Goal: Information Seeking & Learning: Learn about a topic

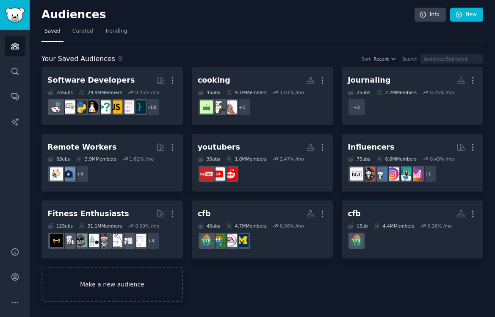
click at [83, 280] on link "Make a new audience" at bounding box center [111, 284] width 141 height 34
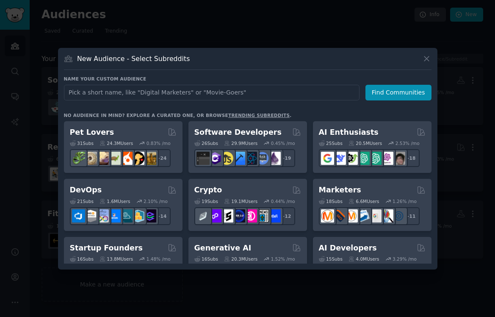
type input "s"
type input "digital maerk"
click at [252, 115] on link "trending subreddits" at bounding box center [258, 115] width 61 height 5
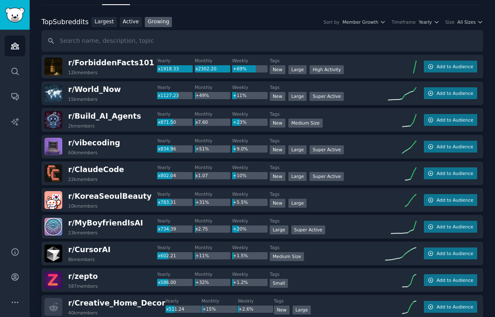
scroll to position [27, 0]
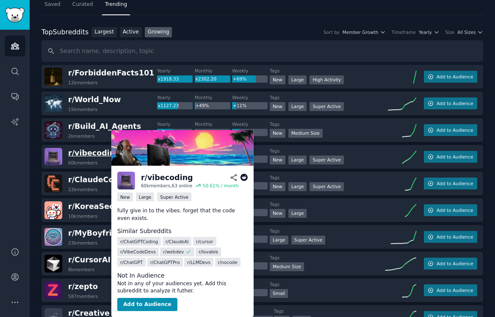
click at [86, 152] on span "r/ vibecoding" at bounding box center [94, 153] width 52 height 8
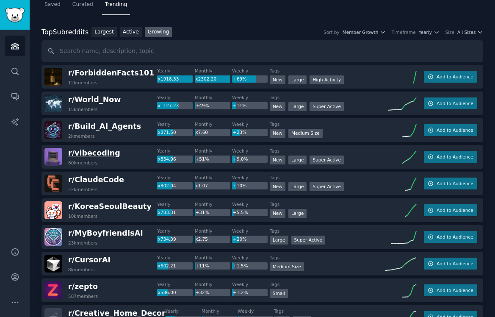
click at [98, 155] on span "r/ vibecoding" at bounding box center [94, 153] width 52 height 8
click at [440, 158] on span "Add to Audience" at bounding box center [455, 157] width 36 height 6
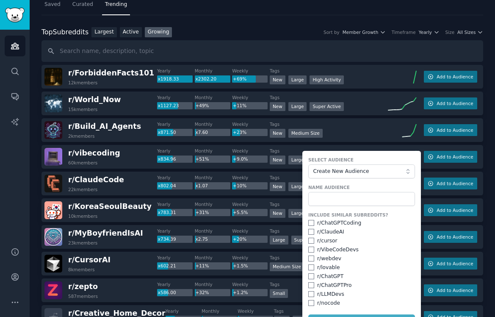
click at [341, 225] on div "r/ ChatGPTCoding" at bounding box center [339, 223] width 44 height 8
click at [331, 221] on div "r/ ChatGPTCoding" at bounding box center [339, 223] width 44 height 8
click at [308, 226] on div "r/ ChatGPTCoding" at bounding box center [361, 223] width 107 height 8
click at [308, 222] on input "checkbox" at bounding box center [311, 223] width 6 height 6
checkbox input "true"
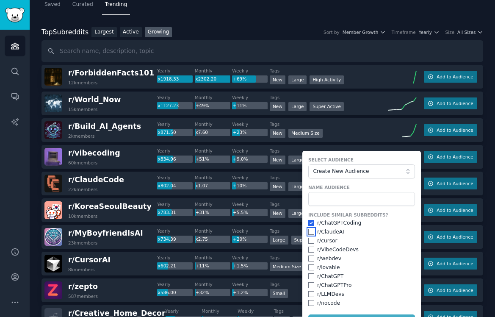
click at [308, 231] on input "checkbox" at bounding box center [311, 232] width 6 height 6
checkbox input "true"
click at [308, 242] on input "checkbox" at bounding box center [311, 241] width 6 height 6
checkbox input "true"
click at [308, 258] on input "checkbox" at bounding box center [311, 258] width 6 height 6
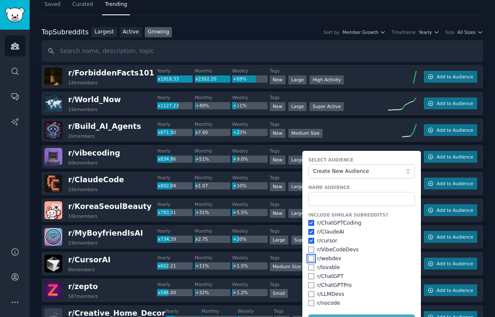
checkbox input "true"
click at [310, 290] on div "r/ LLMDevs" at bounding box center [361, 294] width 107 height 8
click at [310, 295] on input "checkbox" at bounding box center [311, 294] width 6 height 6
checkbox input "true"
click at [310, 284] on input "checkbox" at bounding box center [311, 285] width 6 height 6
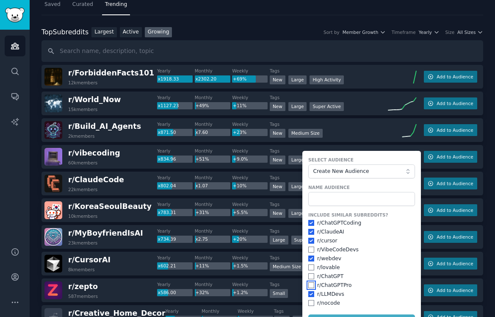
checkbox input "true"
click at [326, 198] on input "text" at bounding box center [361, 199] width 107 height 14
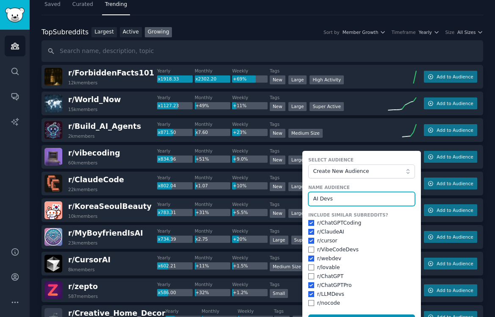
type input "AI Devs"
click at [308, 314] on button "Add to Audience" at bounding box center [361, 321] width 107 height 14
checkbox input "false"
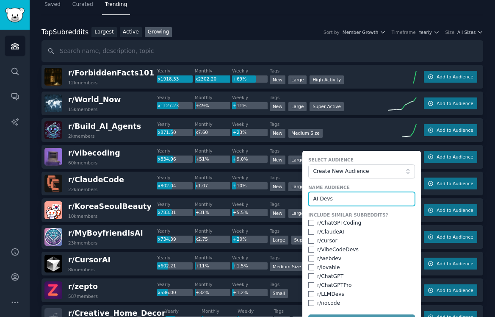
checkbox input "false"
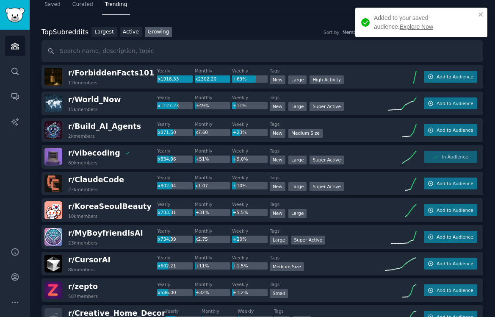
click at [359, 314] on div "Tags New Large" at bounding box center [328, 317] width 108 height 18
click at [17, 65] on link "Search" at bounding box center [15, 71] width 21 height 21
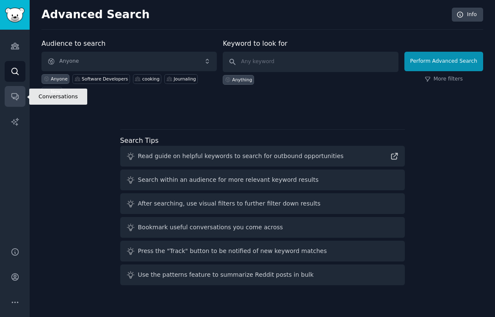
click at [13, 90] on link "Conversations" at bounding box center [15, 96] width 21 height 21
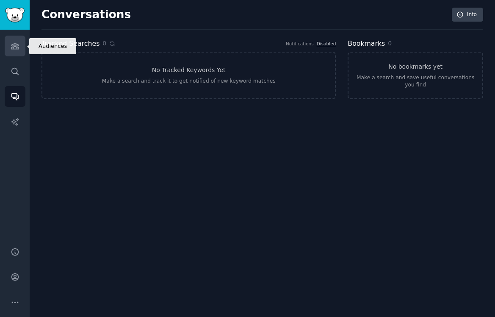
click at [20, 51] on link "Audiences" at bounding box center [15, 46] width 21 height 21
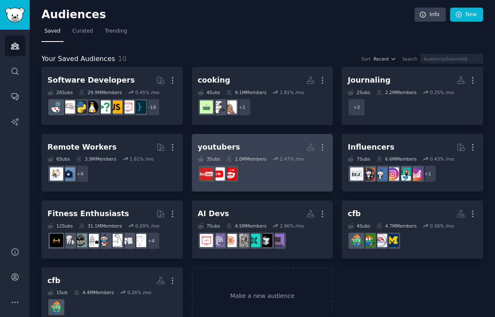
scroll to position [20, 0]
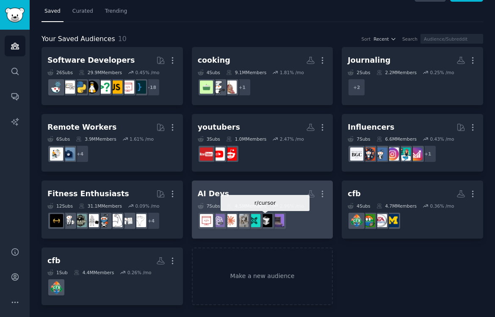
click at [262, 215] on img at bounding box center [265, 220] width 13 height 13
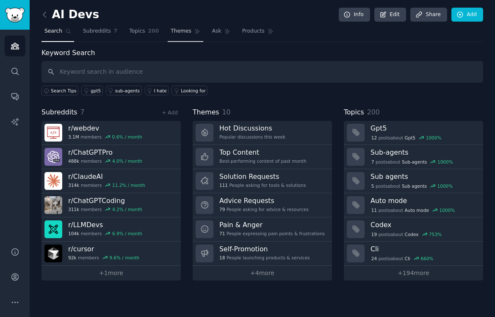
click at [174, 31] on span "Themes" at bounding box center [181, 32] width 21 height 8
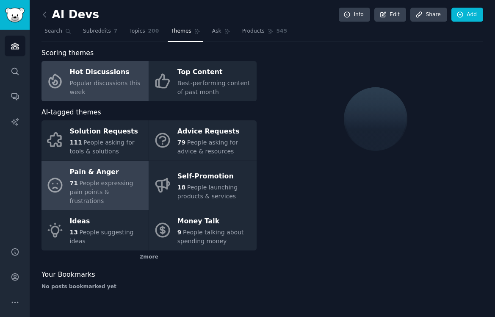
click at [131, 181] on span "People expressing pain points & frustrations" at bounding box center [102, 192] width 64 height 25
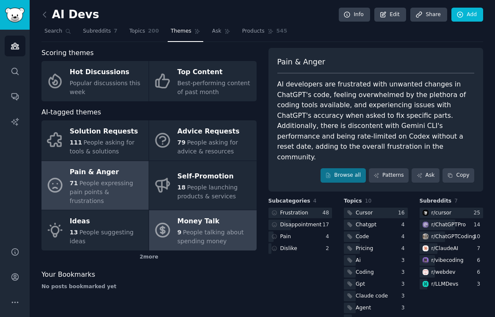
click at [200, 229] on span "People talking about spending money" at bounding box center [210, 237] width 66 height 16
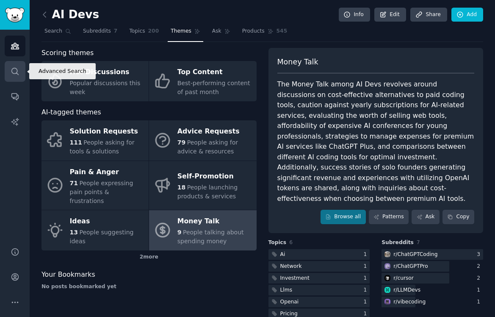
click at [17, 74] on icon "Sidebar" at bounding box center [15, 71] width 9 height 9
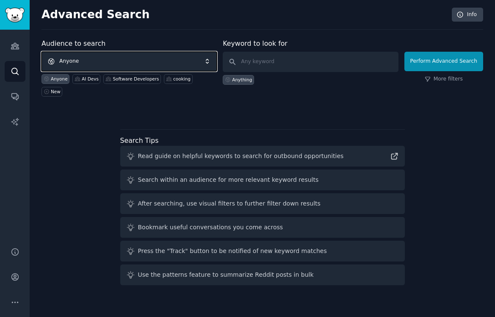
click at [127, 60] on span "Anyone" at bounding box center [128, 61] width 175 height 19
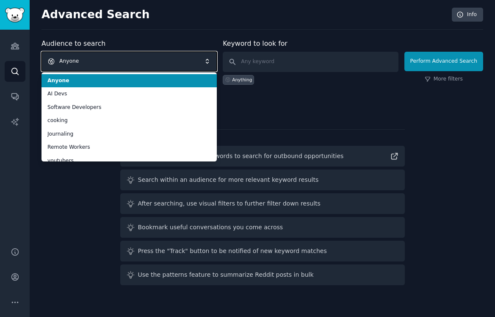
click at [127, 60] on span "Anyone" at bounding box center [128, 61] width 175 height 19
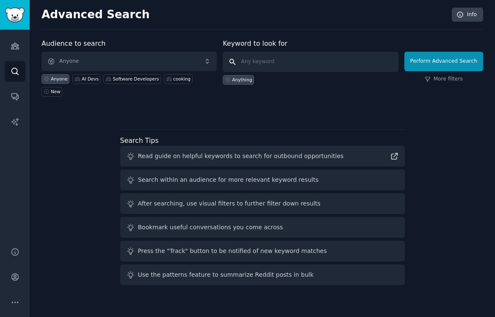
click at [279, 62] on input "text" at bounding box center [310, 62] width 175 height 20
click at [19, 41] on link "Audiences" at bounding box center [15, 46] width 21 height 21
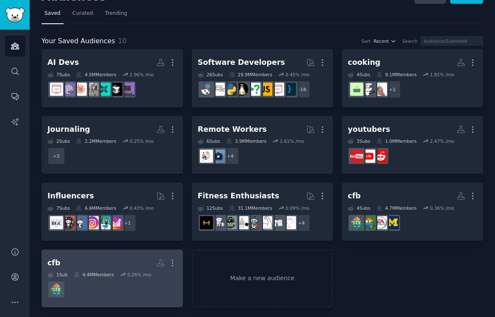
scroll to position [20, 0]
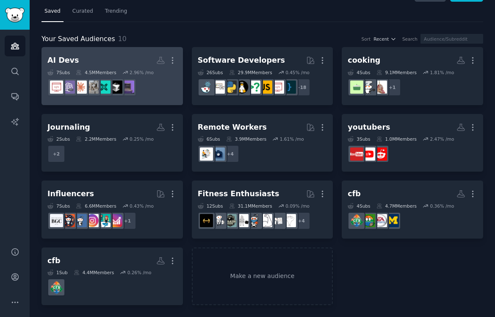
click at [121, 61] on h2 "AI Devs More" at bounding box center [112, 60] width 130 height 15
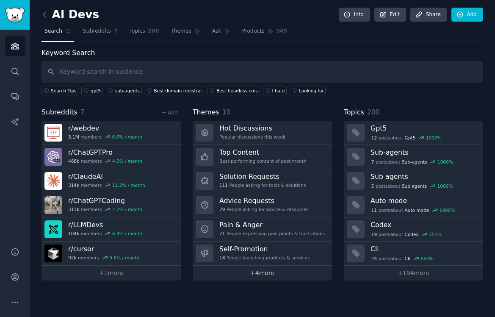
click at [286, 277] on link "+ 4 more" at bounding box center [262, 273] width 139 height 15
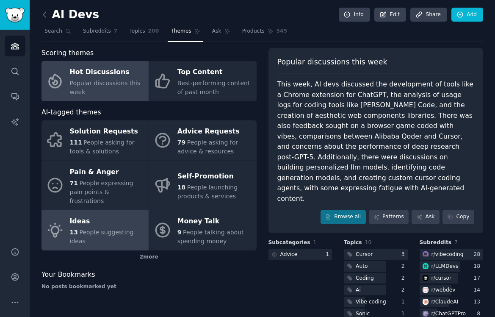
click at [126, 229] on span "People suggesting ideas" at bounding box center [102, 237] width 64 height 16
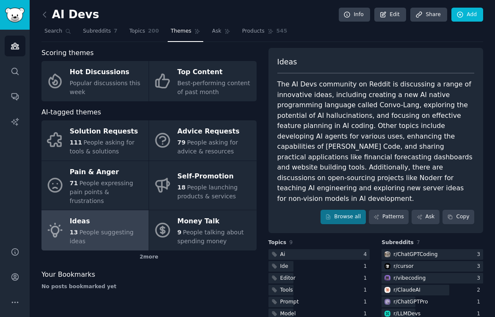
click at [336, 103] on div "The AI Devs community on Reddit is discussing a range of innovative ideas, incl…" at bounding box center [375, 141] width 197 height 124
click at [357, 210] on link "Browse all" at bounding box center [343, 217] width 45 height 14
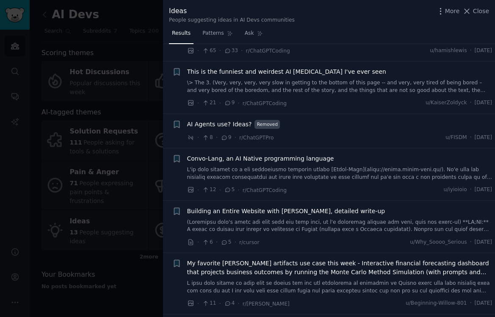
scroll to position [149, 0]
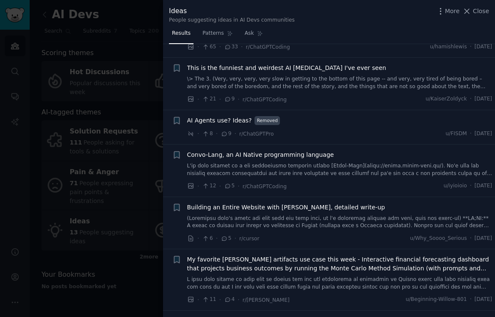
click at [314, 162] on link at bounding box center [339, 169] width 305 height 15
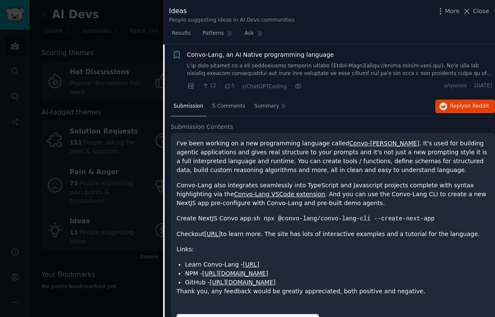
scroll to position [249, 0]
click at [108, 157] on div at bounding box center [247, 158] width 495 height 317
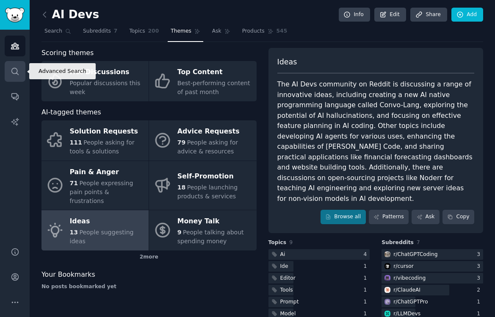
click at [9, 63] on link "Search" at bounding box center [15, 71] width 21 height 21
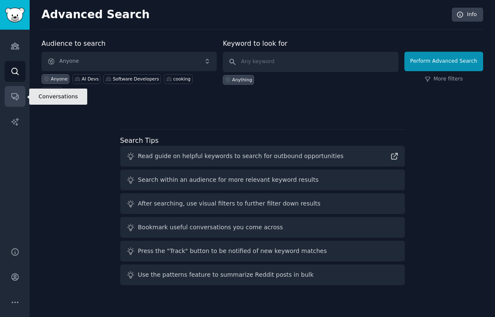
click at [21, 93] on link "Conversations" at bounding box center [15, 96] width 21 height 21
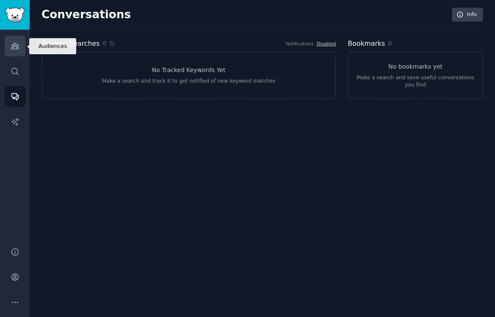
click at [18, 46] on icon "Sidebar" at bounding box center [15, 45] width 9 height 9
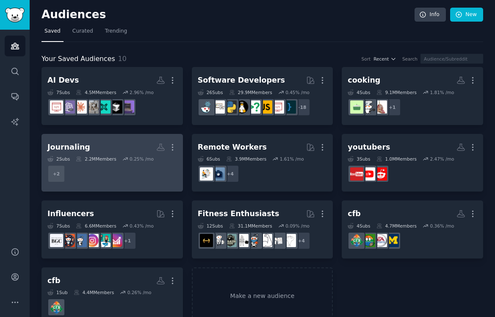
click at [115, 171] on dd "+ 2" at bounding box center [112, 174] width 130 height 24
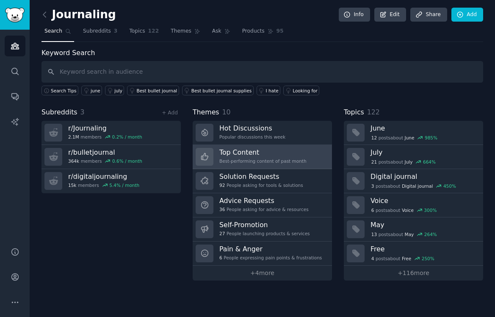
click at [252, 160] on div "Best-performing content of past month" at bounding box center [262, 161] width 87 height 6
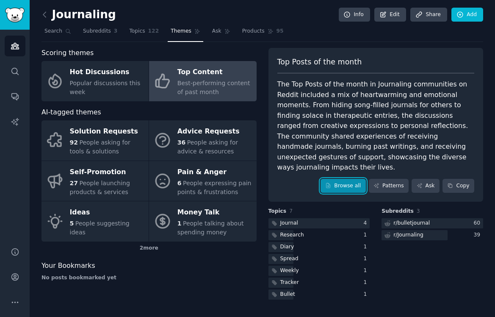
click at [333, 179] on link "Browse all" at bounding box center [343, 186] width 45 height 14
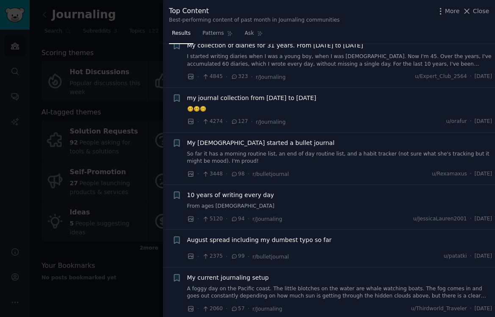
scroll to position [109, 0]
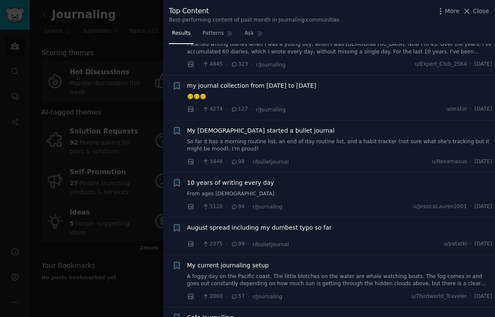
click at [302, 136] on div "My [DEMOGRAPHIC_DATA] started a bullet journal So far it has a morning routine …" at bounding box center [339, 139] width 305 height 27
click at [302, 139] on link "So far it has a morning routine list, an end of day routine list, and a habit t…" at bounding box center [339, 145] width 305 height 15
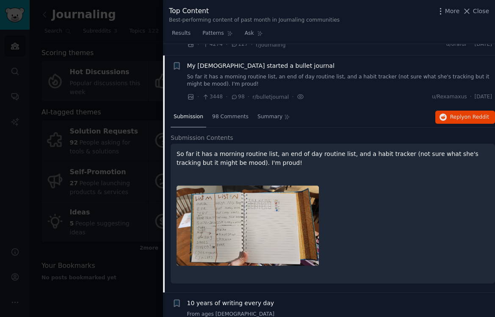
scroll to position [185, 0]
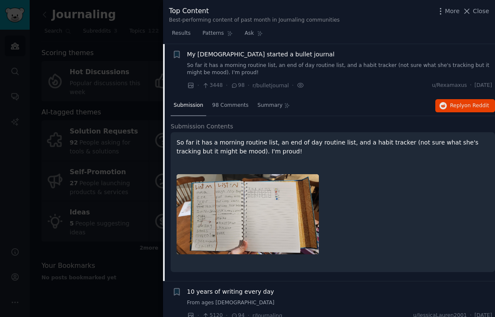
click at [212, 218] on img at bounding box center [248, 214] width 142 height 80
click at [54, 232] on div at bounding box center [247, 158] width 495 height 317
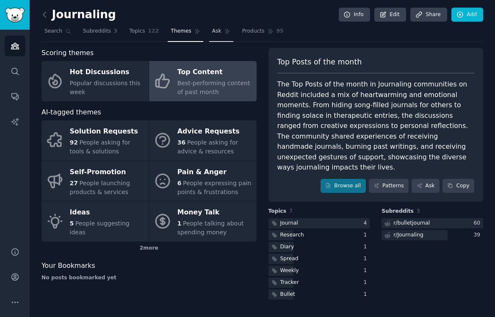
click at [212, 30] on span "Ask" at bounding box center [216, 32] width 9 height 8
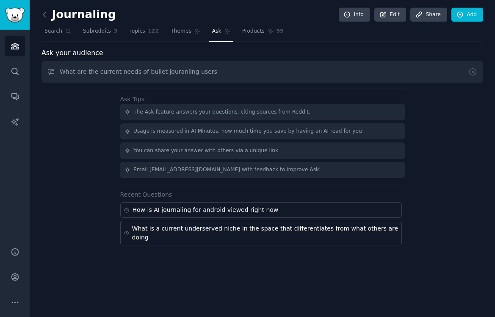
type input "What are the current needs of bullet jouranling users"
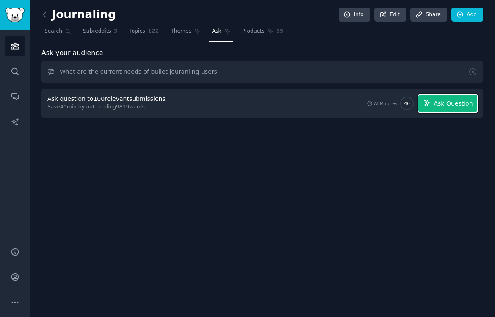
click at [458, 97] on button "Ask Question" at bounding box center [447, 103] width 59 height 18
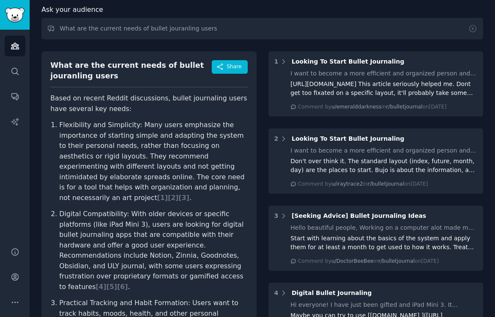
scroll to position [47, 0]
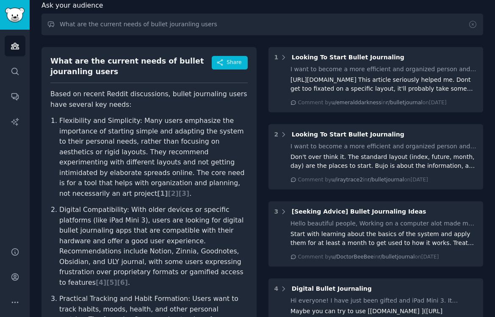
click at [168, 189] on span "[ 1 ]" at bounding box center [162, 193] width 11 height 8
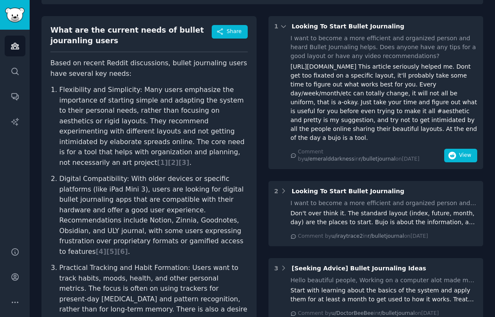
scroll to position [77, 0]
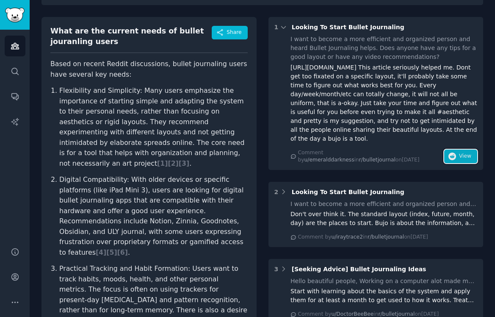
click at [449, 158] on icon "button" at bounding box center [452, 156] width 8 height 8
click at [106, 248] on span "[ 4 ]" at bounding box center [101, 252] width 11 height 8
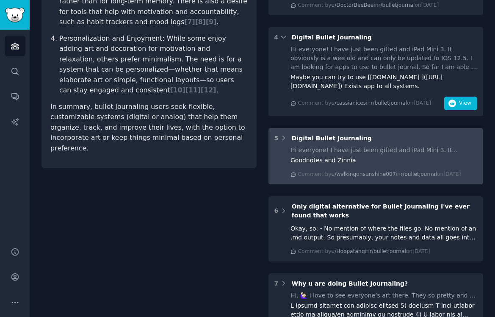
scroll to position [387, 0]
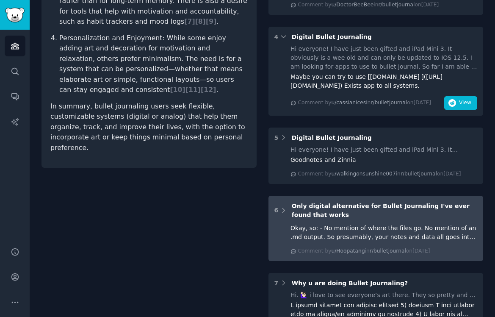
click at [360, 220] on div "6 Only digital alternative for Bullet Journaling I've ever found that works Oka…" at bounding box center [375, 228] width 215 height 65
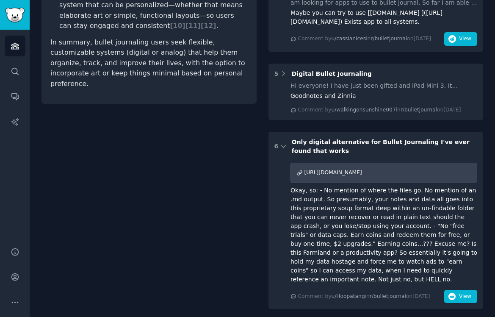
scroll to position [456, 0]
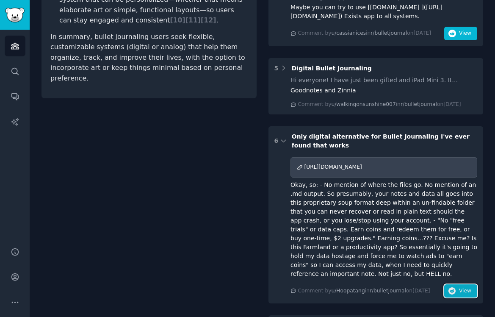
click at [461, 287] on span "View" at bounding box center [465, 291] width 12 height 8
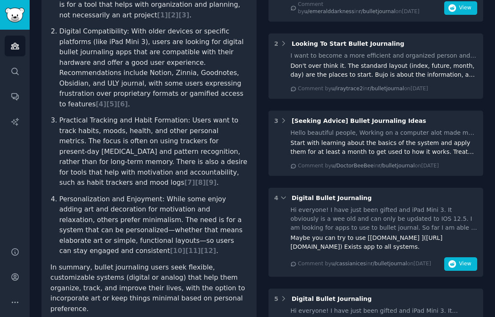
scroll to position [0, 0]
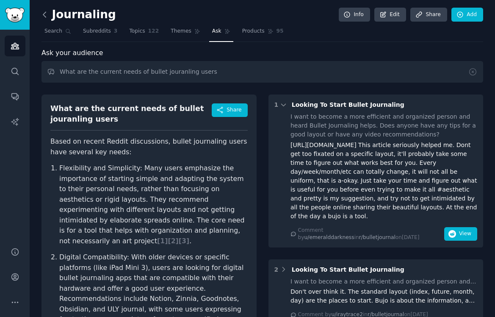
click at [48, 17] on icon at bounding box center [44, 14] width 9 height 9
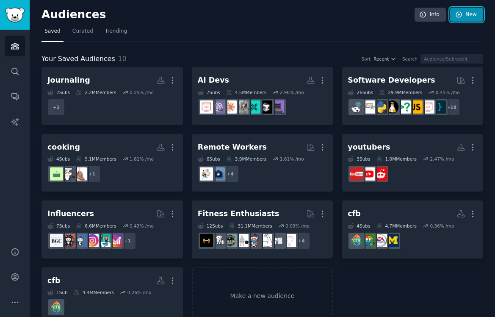
click at [466, 13] on link "New" at bounding box center [466, 15] width 33 height 14
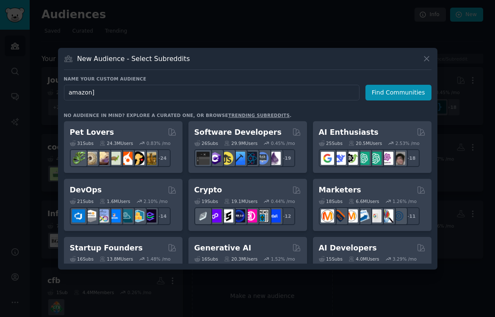
type input "amazon"
click button "Find Communities" at bounding box center [398, 93] width 66 height 16
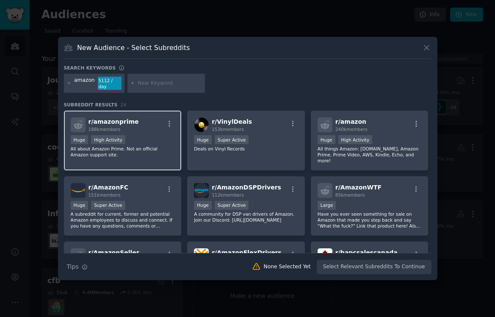
click at [136, 141] on div "Huge High Activity" at bounding box center [123, 140] width 104 height 11
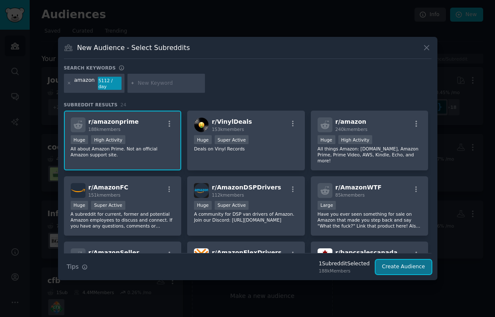
click at [420, 261] on button "Create Audience" at bounding box center [404, 267] width 56 height 14
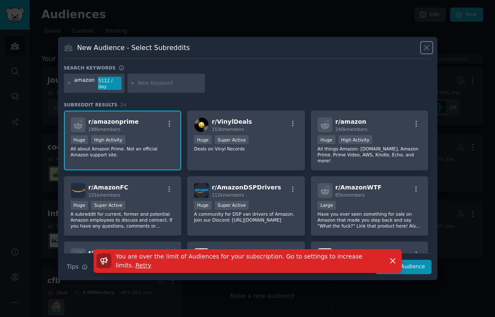
click at [430, 53] on button at bounding box center [427, 48] width 10 height 10
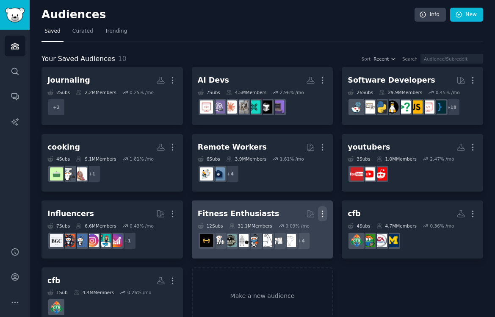
click at [320, 213] on icon "button" at bounding box center [322, 213] width 9 height 9
click at [297, 235] on p "Delete" at bounding box center [299, 231] width 19 height 9
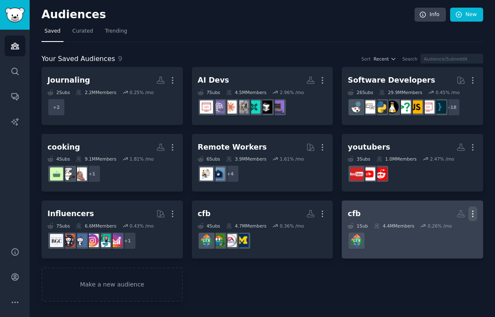
click at [474, 213] on icon "button" at bounding box center [472, 213] width 9 height 9
click at [451, 232] on p "Delete" at bounding box center [449, 231] width 19 height 9
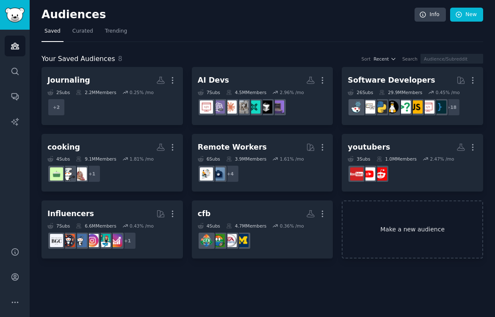
click at [376, 220] on link "Make a new audience" at bounding box center [412, 229] width 141 height 58
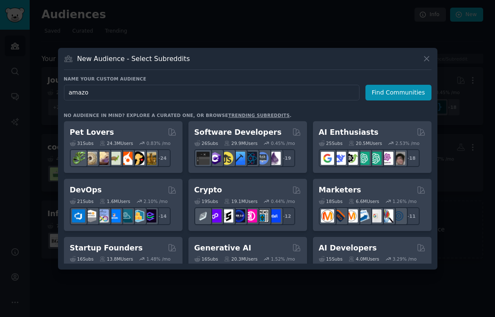
type input "amazon"
click button "Find Communities" at bounding box center [398, 93] width 66 height 16
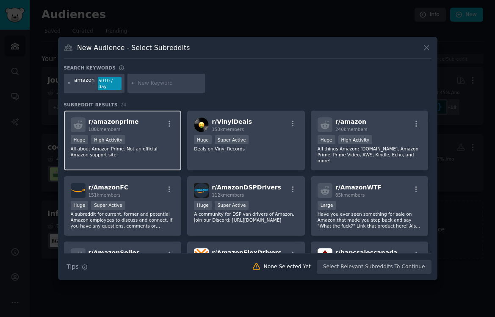
click at [153, 141] on div "Huge High Activity" at bounding box center [123, 140] width 104 height 11
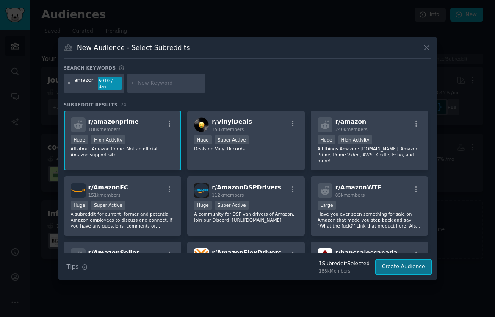
click at [417, 265] on button "Create Audience" at bounding box center [404, 267] width 56 height 14
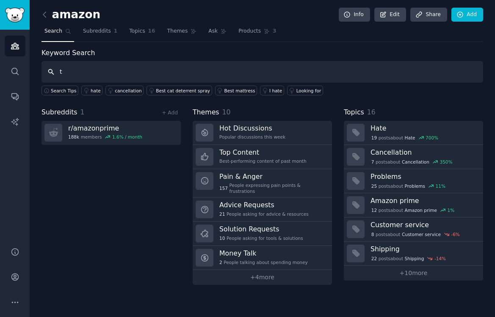
type input "t"
click at [197, 32] on nav "Search Subreddits 1 Topics 16 Themes Ask Products 3" at bounding box center [262, 33] width 442 height 17
click at [184, 32] on span "Themes" at bounding box center [177, 32] width 21 height 8
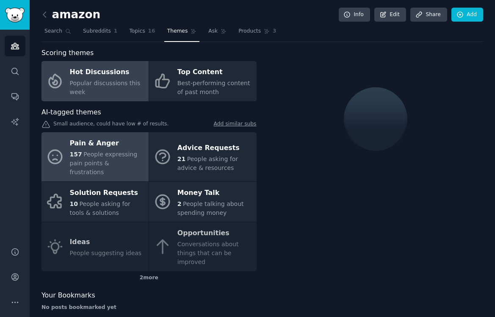
click at [99, 154] on span "People expressing pain points & frustrations" at bounding box center [104, 163] width 68 height 25
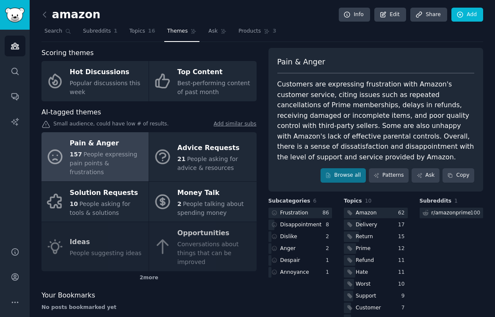
click at [106, 156] on span "People expressing pain points & frustrations" at bounding box center [104, 163] width 68 height 25
click at [45, 14] on icon at bounding box center [44, 14] width 9 height 9
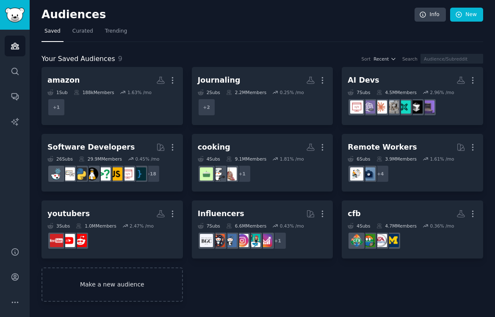
click at [122, 279] on link "Make a new audience" at bounding box center [111, 284] width 141 height 34
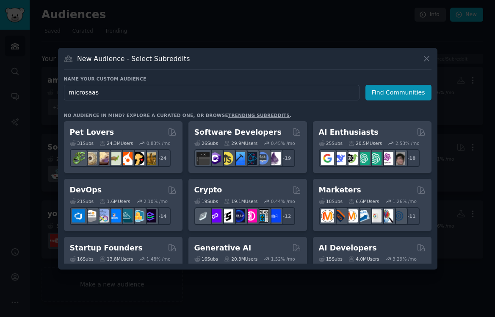
type input "microsaas"
click at [432, 52] on div "New Audience - Select Subreddits Name your custom audience Audience Name micros…" at bounding box center [247, 158] width 379 height 221
click at [423, 56] on icon at bounding box center [426, 58] width 9 height 9
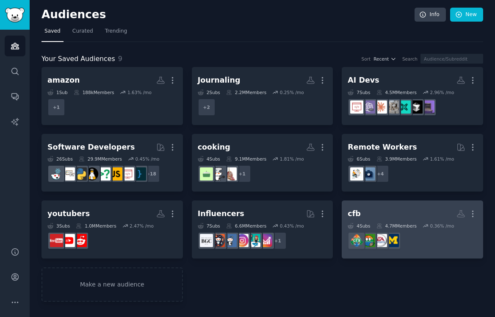
click at [477, 214] on link "cfb Custom Audience More 4 Sub s 4.7M Members 0.36 % /mo" at bounding box center [412, 229] width 141 height 58
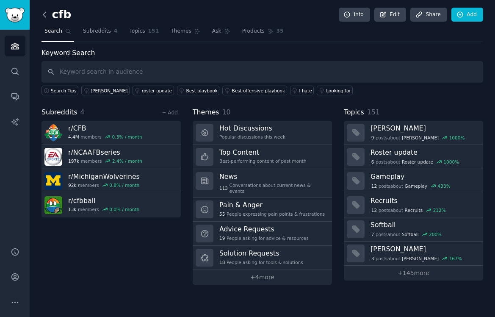
click at [47, 18] on icon at bounding box center [44, 14] width 9 height 9
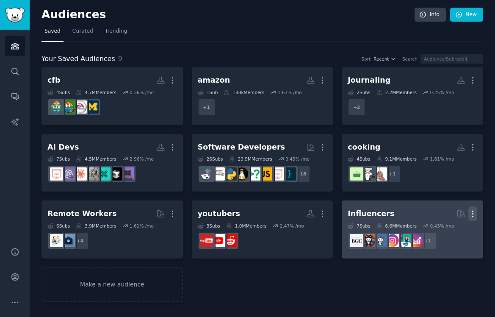
click at [477, 214] on icon "button" at bounding box center [472, 213] width 9 height 9
click at [437, 233] on icon at bounding box center [432, 231] width 9 height 9
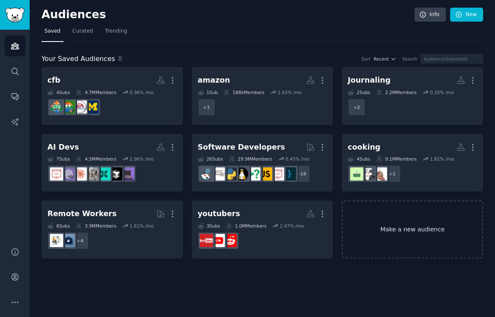
click at [396, 242] on link "Make a new audience" at bounding box center [412, 229] width 141 height 58
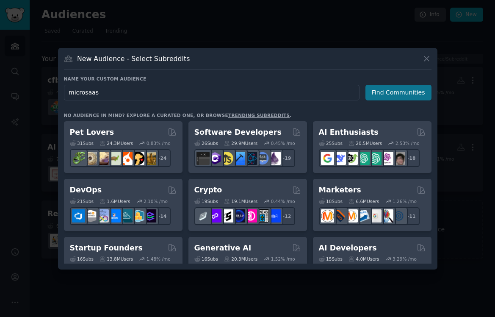
type input "microsaas"
click at [415, 95] on button "Find Communities" at bounding box center [398, 93] width 66 height 16
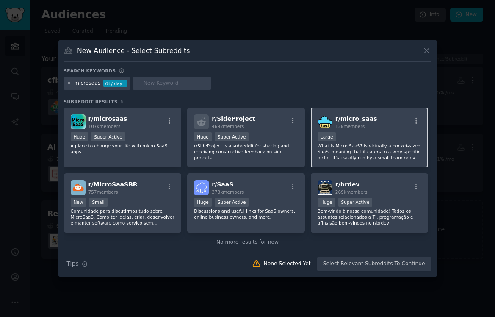
click at [379, 131] on div "r/ micro_saas 12k members Large What is Micro SaaS? Is virtually a pocket-sized…" at bounding box center [370, 138] width 118 height 60
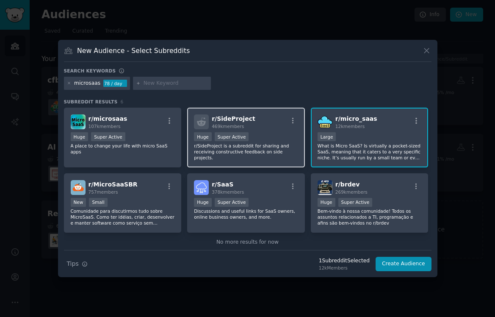
click at [252, 154] on p "r/SideProject is a subreddit for sharing and receiving constructive feedback on…" at bounding box center [246, 152] width 104 height 18
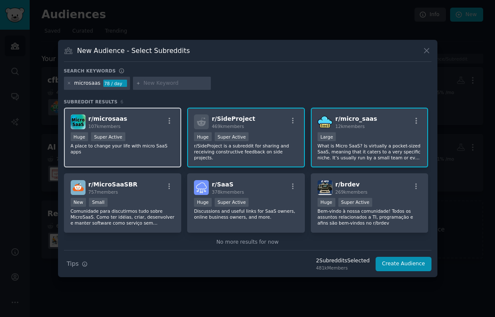
click at [149, 148] on p "A place to change your life with micro SaaS apps" at bounding box center [123, 149] width 104 height 12
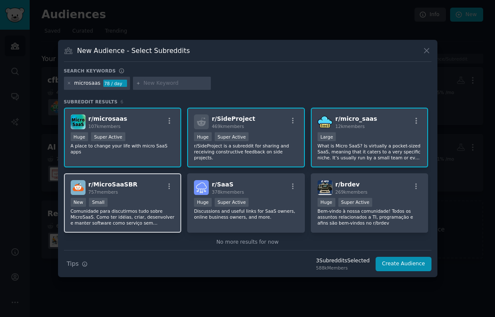
click at [158, 198] on div "New Small" at bounding box center [123, 203] width 104 height 11
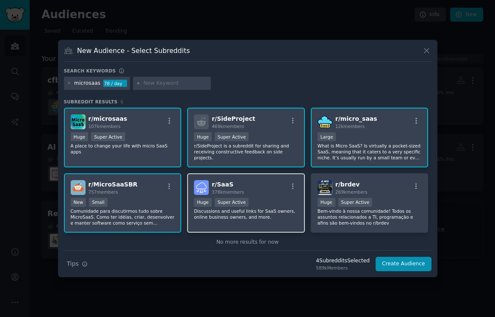
click at [258, 198] on div ">= 95th percentile for submissions / day Huge Super Active" at bounding box center [246, 203] width 104 height 11
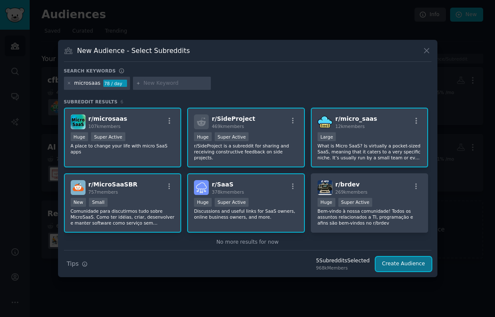
click at [416, 267] on button "Create Audience" at bounding box center [404, 264] width 56 height 14
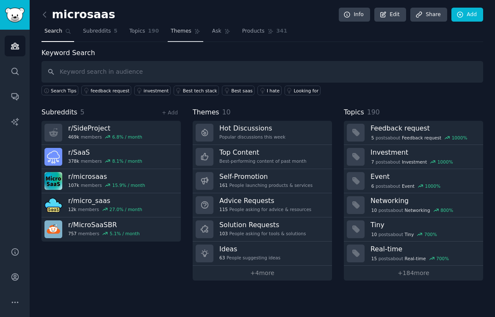
click at [187, 30] on span "Themes" at bounding box center [181, 32] width 21 height 8
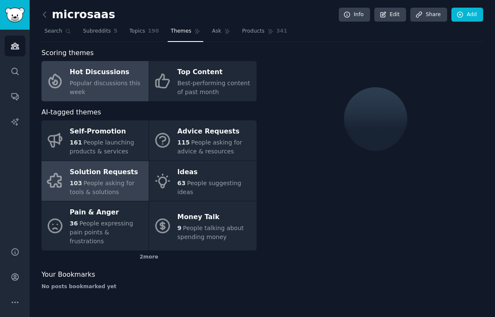
click at [121, 197] on link "Solution Requests 103 People asking for tools & solutions" at bounding box center [94, 181] width 107 height 40
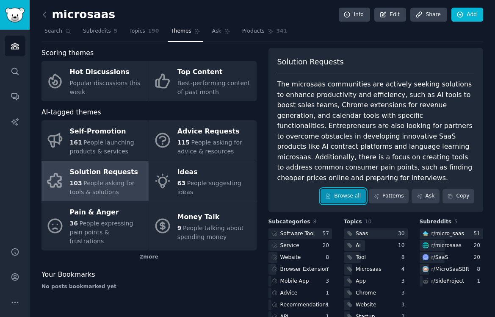
click at [349, 189] on link "Browse all" at bounding box center [343, 196] width 45 height 14
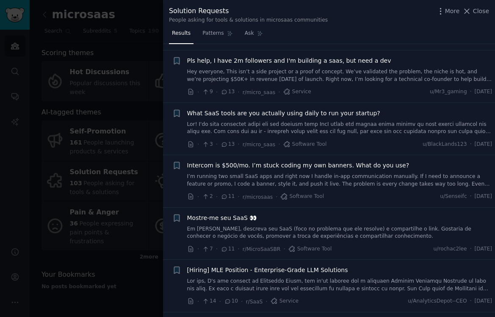
scroll to position [541, 0]
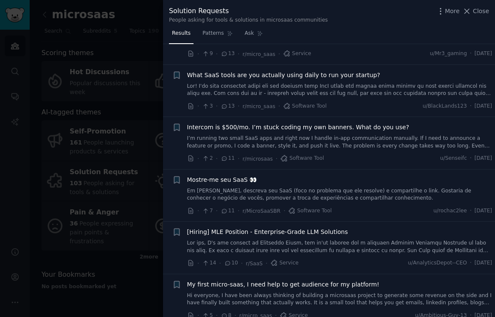
click at [93, 215] on div at bounding box center [247, 158] width 495 height 317
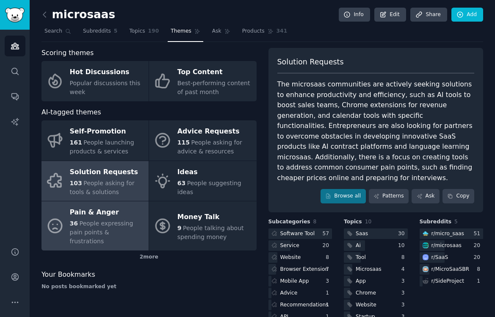
click at [115, 223] on span "People expressing pain points & frustrations" at bounding box center [102, 232] width 64 height 25
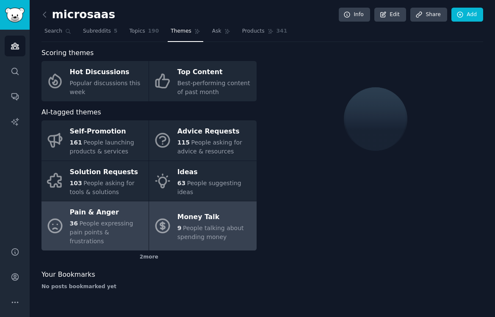
click at [202, 225] on span "People talking about spending money" at bounding box center [210, 232] width 66 height 16
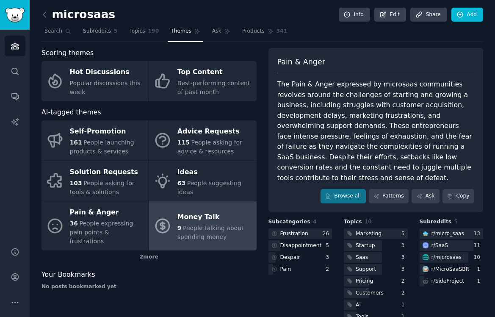
click at [202, 225] on span "People talking about spending money" at bounding box center [210, 232] width 66 height 16
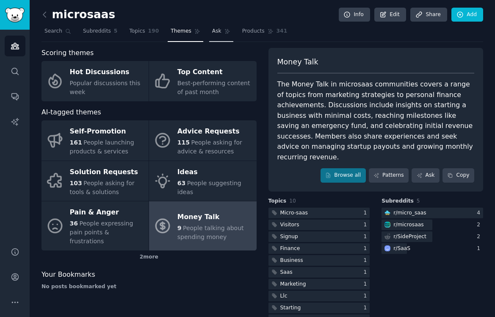
click at [218, 31] on span "Ask" at bounding box center [216, 32] width 9 height 8
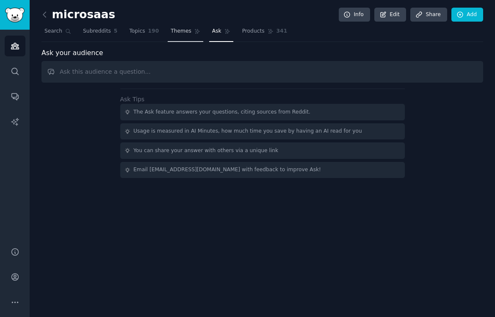
click at [191, 30] on link "Themes" at bounding box center [186, 33] width 36 height 17
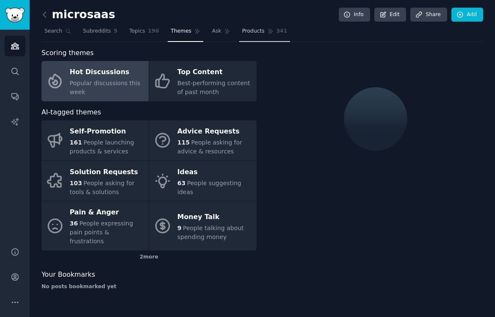
click at [260, 25] on link "Products 341" at bounding box center [264, 33] width 51 height 17
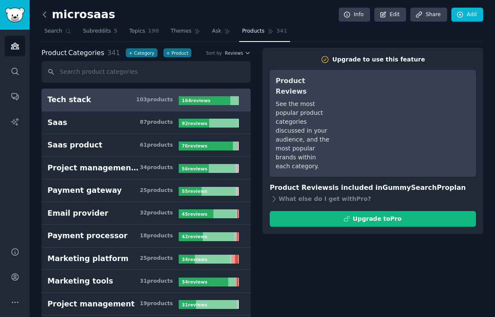
click at [44, 12] on icon at bounding box center [44, 14] width 9 height 9
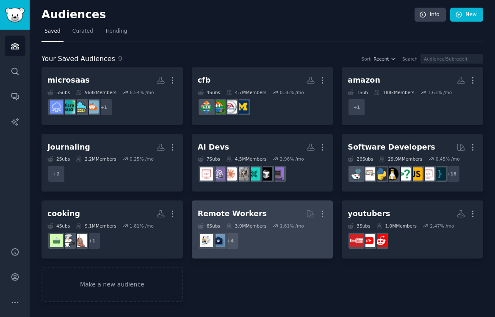
click at [298, 241] on dd "+ 4" at bounding box center [263, 241] width 130 height 24
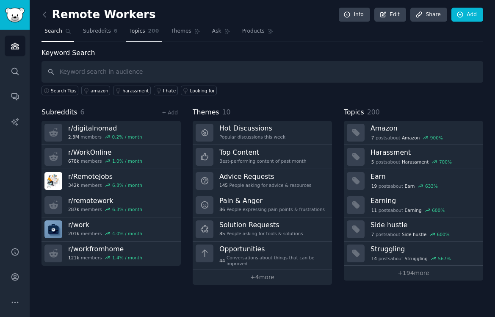
click at [159, 27] on link "Topics 200" at bounding box center [144, 33] width 36 height 17
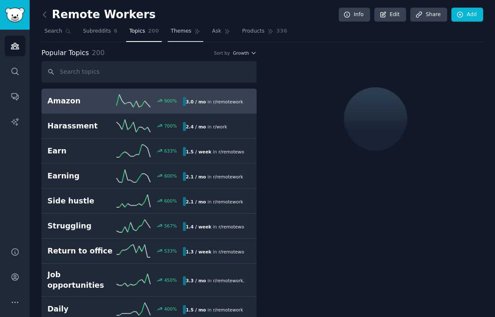
click at [188, 26] on link "Themes" at bounding box center [186, 33] width 36 height 17
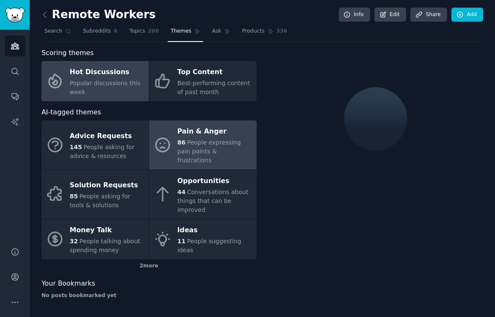
click at [189, 141] on span "People expressing pain points & frustrations" at bounding box center [209, 151] width 64 height 25
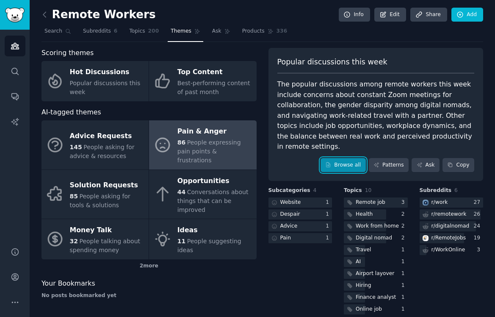
click at [355, 158] on link "Browse all" at bounding box center [343, 165] width 45 height 14
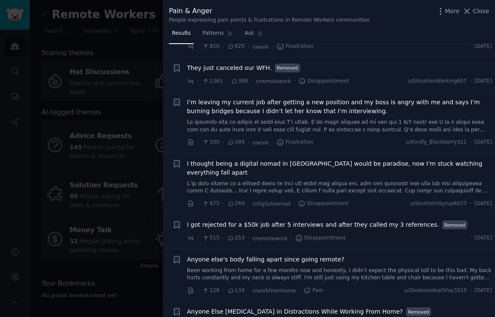
scroll to position [38, 0]
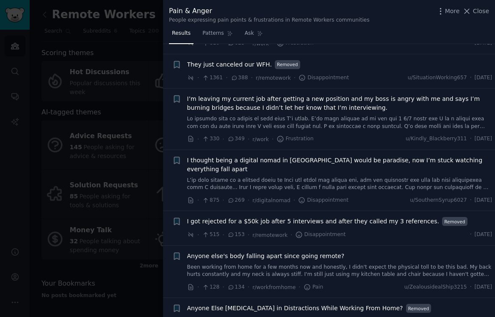
click at [351, 177] on link at bounding box center [339, 184] width 305 height 15
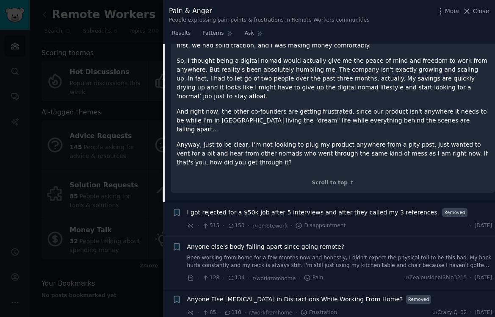
scroll to position [388, 0]
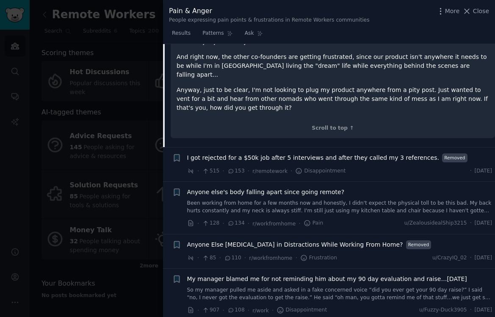
click at [343, 199] on link "Been working from home for a few months now and honestly, I didn't expect the p…" at bounding box center [339, 206] width 305 height 15
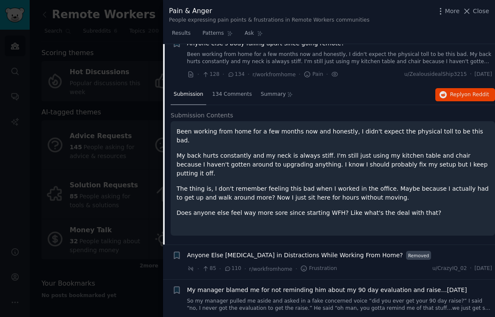
scroll to position [230, 0]
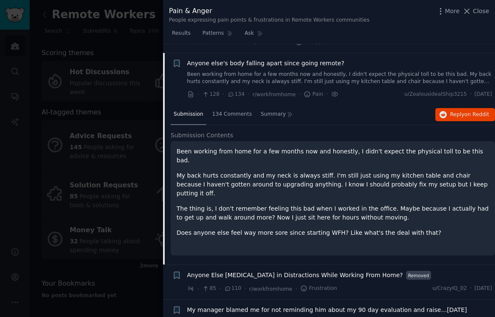
click at [337, 271] on span "Anyone Else [MEDICAL_DATA] in Distractions While Working From Home?" at bounding box center [295, 275] width 216 height 9
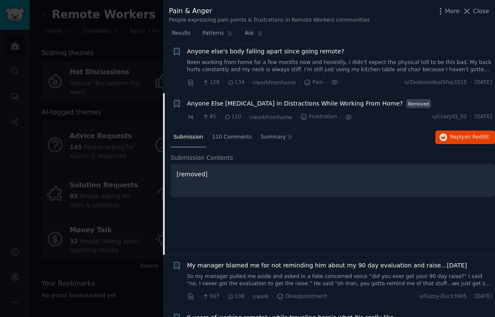
scroll to position [240, 0]
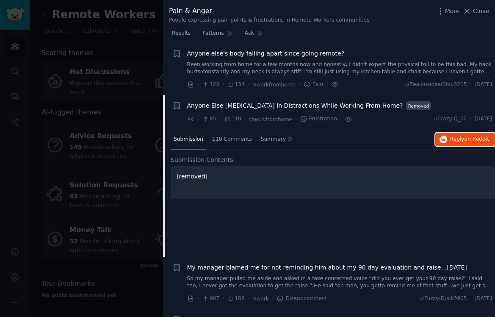
click at [483, 136] on span "on Reddit" at bounding box center [477, 139] width 25 height 6
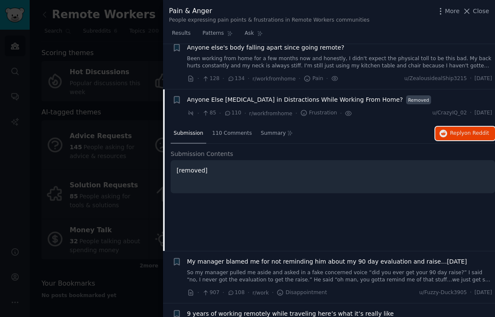
scroll to position [246, 0]
click at [232, 129] on div "110 Comments" at bounding box center [232, 133] width 46 height 20
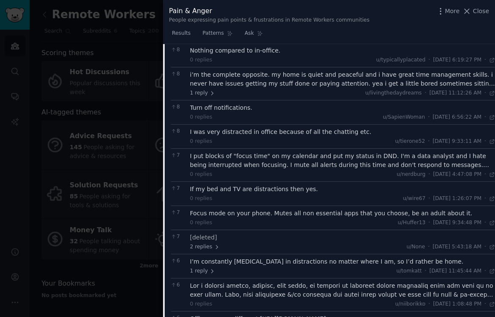
scroll to position [589, 0]
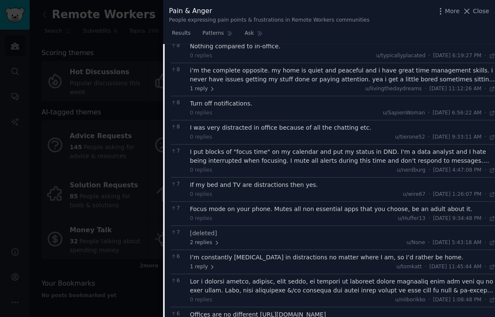
click at [104, 229] on div at bounding box center [247, 158] width 495 height 317
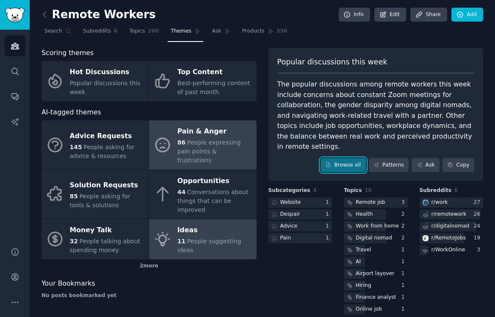
scroll to position [0, 0]
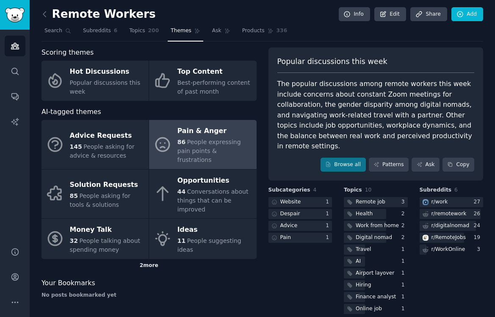
click at [152, 259] on div "2 more" at bounding box center [148, 266] width 215 height 14
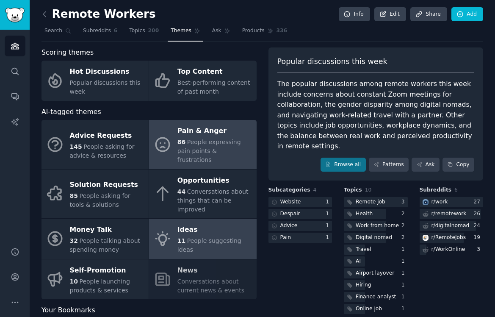
scroll to position [18, 0]
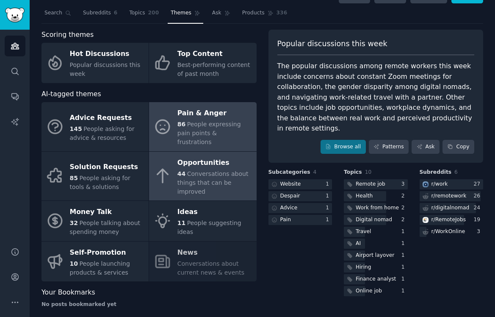
click at [171, 174] on link "Opportunities 44 Conversations about things that can be improved" at bounding box center [202, 176] width 107 height 49
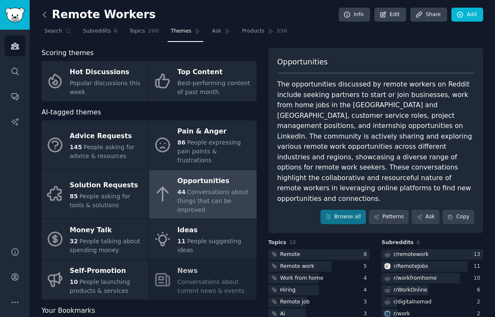
click at [48, 15] on icon at bounding box center [44, 14] width 9 height 9
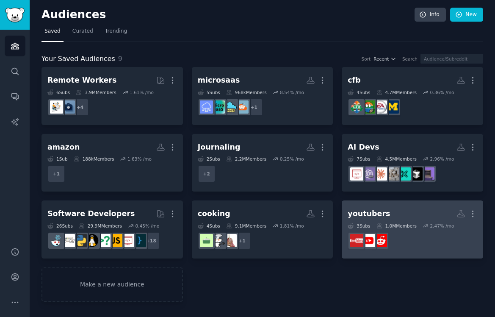
click at [400, 208] on h2 "youtubers More" at bounding box center [413, 213] width 130 height 15
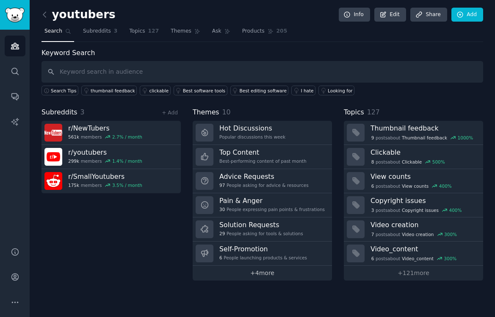
click at [257, 269] on link "+ 4 more" at bounding box center [262, 273] width 139 height 15
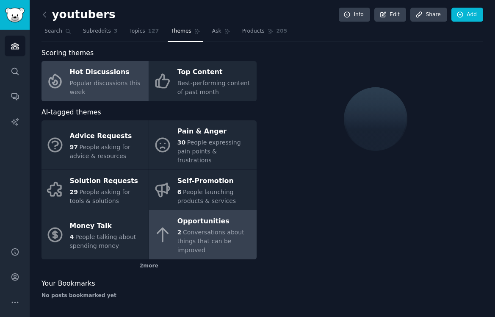
click at [201, 215] on div "Opportunities" at bounding box center [214, 222] width 75 height 14
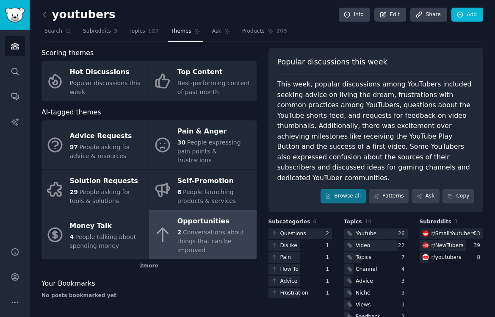
click at [202, 215] on div "Opportunities" at bounding box center [214, 222] width 75 height 14
click at [207, 215] on div "Opportunities" at bounding box center [214, 222] width 75 height 14
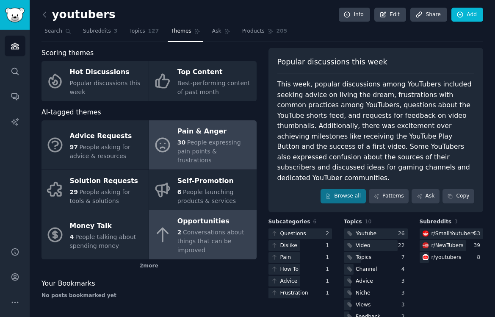
click at [181, 152] on span "People expressing pain points & frustrations" at bounding box center [209, 151] width 64 height 25
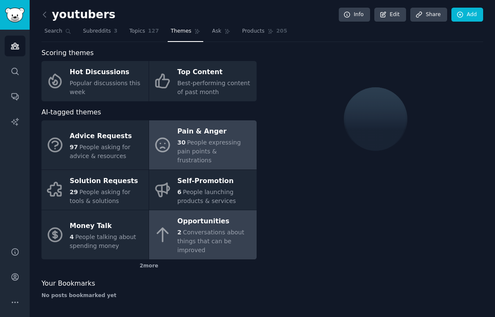
click at [193, 232] on span "Conversations about things that can be improved" at bounding box center [210, 241] width 67 height 25
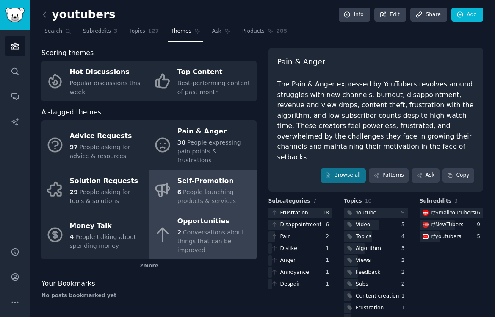
click at [216, 188] on span "People launching products & services" at bounding box center [206, 196] width 58 height 16
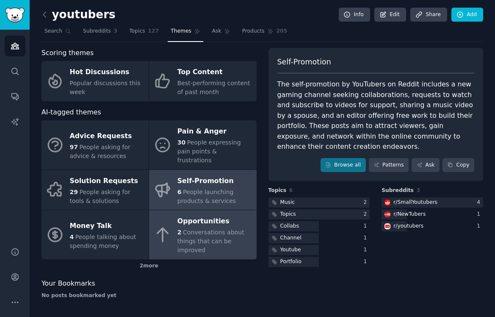
click at [221, 215] on div "Opportunities" at bounding box center [214, 222] width 75 height 14
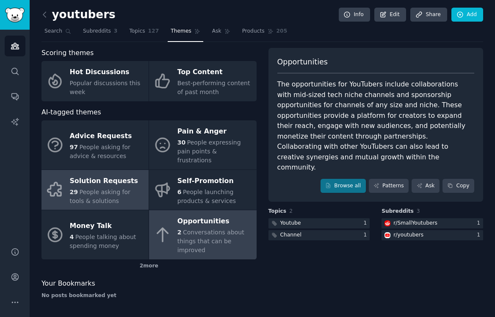
click at [124, 188] on span "People asking for tools & solutions" at bounding box center [100, 196] width 61 height 16
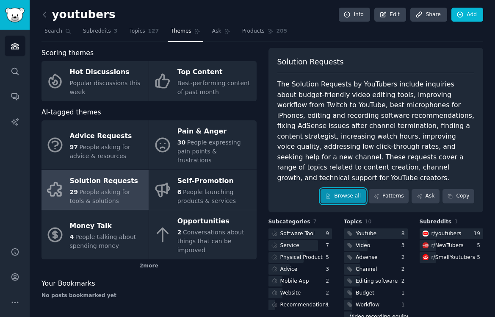
click at [334, 191] on link "Browse all" at bounding box center [343, 196] width 45 height 14
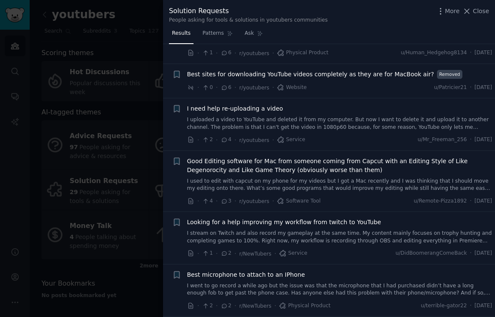
scroll to position [683, 0]
click at [322, 232] on link "I stream on Twitch and also record my gameplay at the same time. My content mai…" at bounding box center [339, 236] width 305 height 15
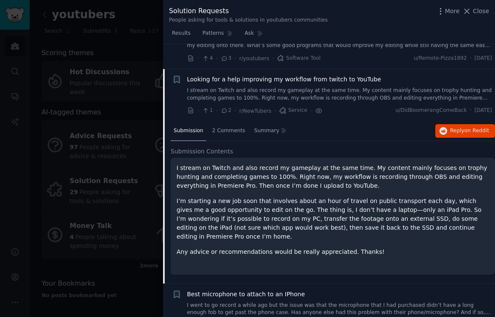
scroll to position [850, 0]
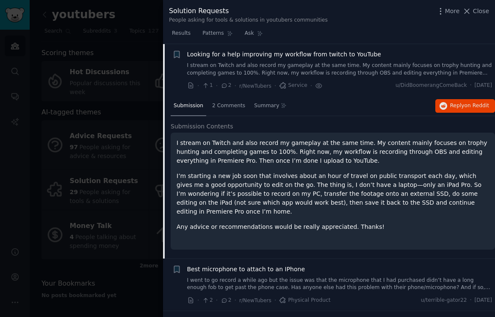
click at [108, 241] on div at bounding box center [247, 158] width 495 height 317
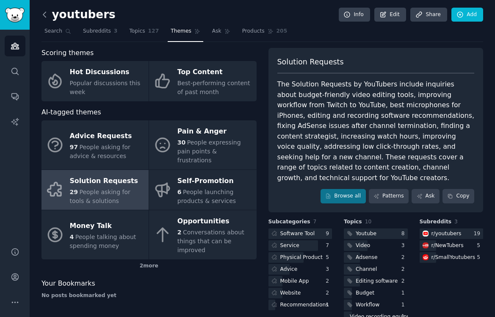
click at [45, 18] on icon at bounding box center [44, 14] width 9 height 9
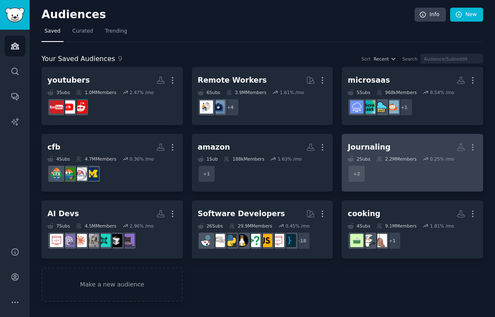
click at [374, 176] on dd "r/digitaljournaling, r/Journaling + 2" at bounding box center [413, 174] width 130 height 24
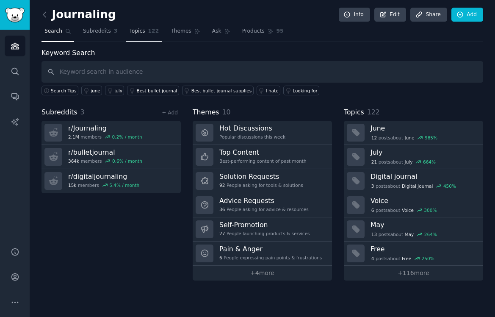
click at [138, 33] on span "Topics" at bounding box center [137, 32] width 16 height 8
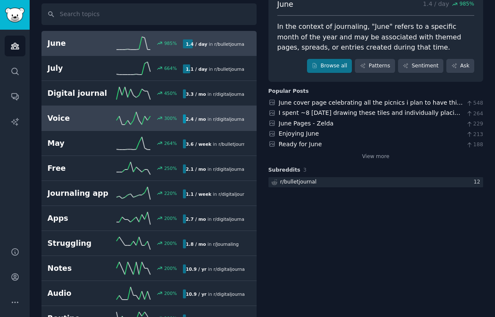
scroll to position [62, 0]
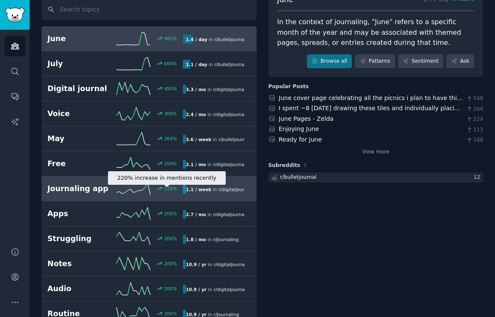
click at [163, 187] on div "220 %" at bounding box center [165, 188] width 24 height 6
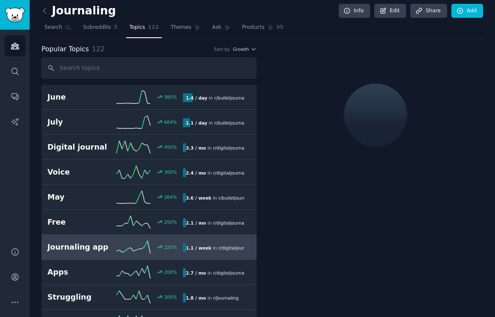
scroll to position [6, 0]
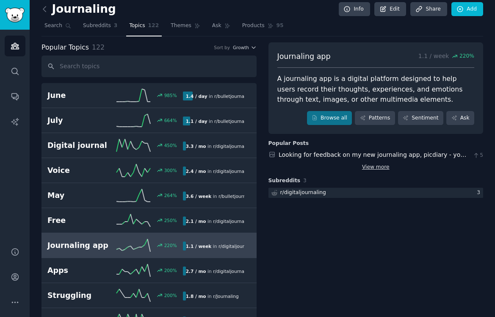
click at [385, 167] on link "View more" at bounding box center [376, 167] width 28 height 8
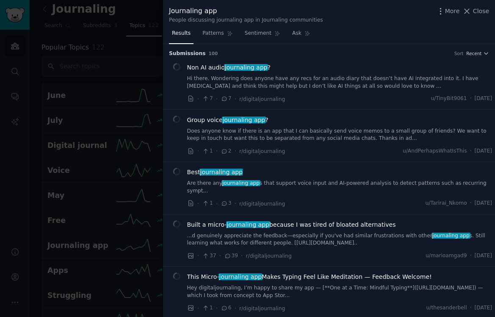
click at [285, 78] on link "Hi there. Wondering does anyone have any recs for an audio diary that doesn’t h…" at bounding box center [339, 82] width 305 height 15
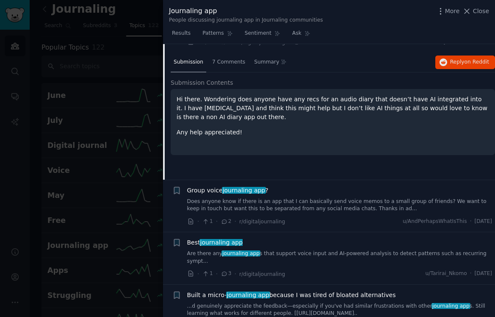
scroll to position [61, 0]
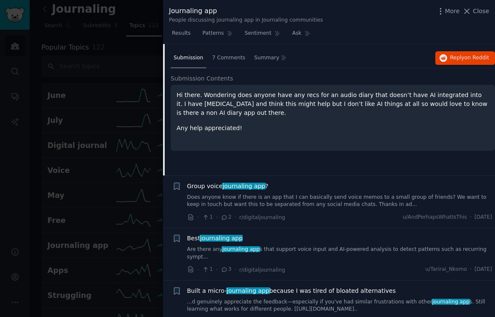
click at [294, 203] on link "Does anyone know if there is an app that I can basically send voice memos to a …" at bounding box center [339, 201] width 305 height 15
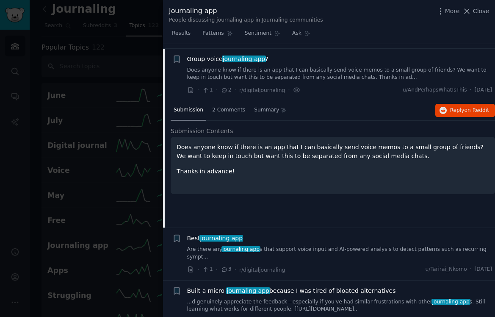
scroll to position [66, 0]
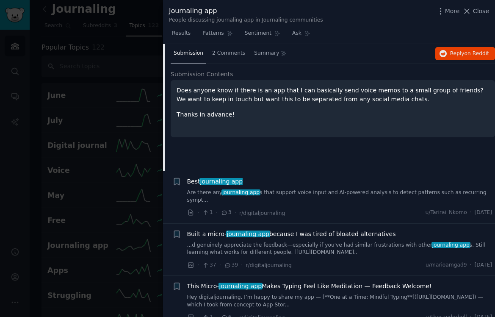
click at [298, 191] on link "Are there any journaling app s that support voice input and AI-powered analysis…" at bounding box center [339, 196] width 305 height 15
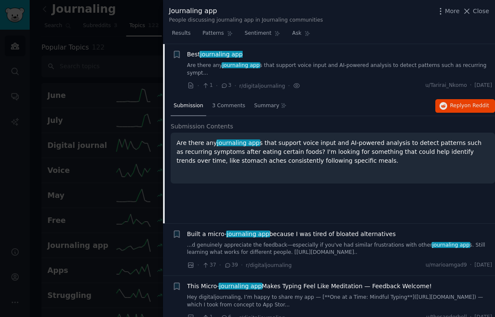
scroll to position [132, 0]
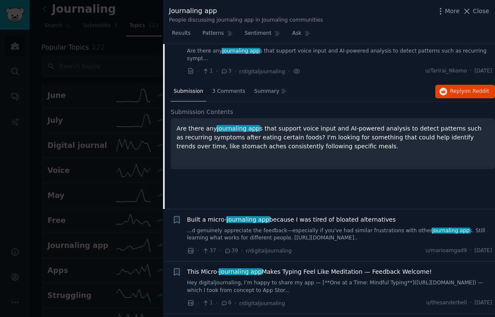
click at [335, 215] on span "Built a micro- journaling app because I was tired of bloated alternatives" at bounding box center [291, 219] width 209 height 9
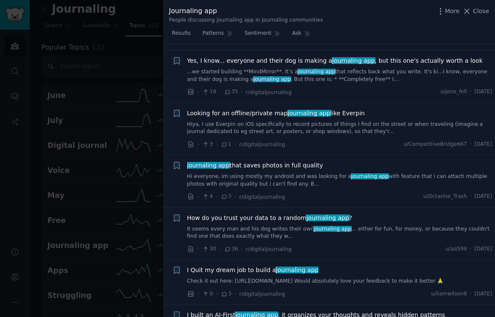
scroll to position [922, 0]
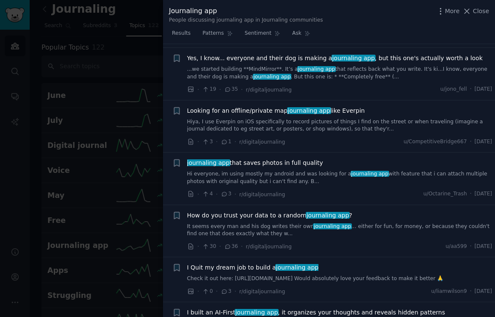
click at [311, 223] on link "It seems every man and his dog writes their own journaling app … either for fun…" at bounding box center [339, 230] width 305 height 15
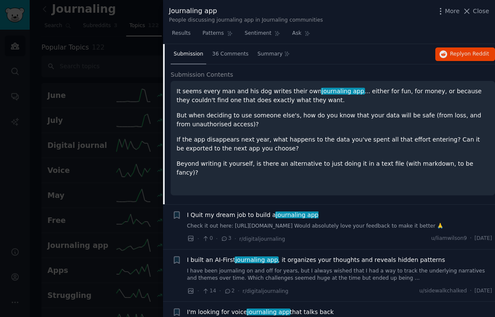
scroll to position [487, 0]
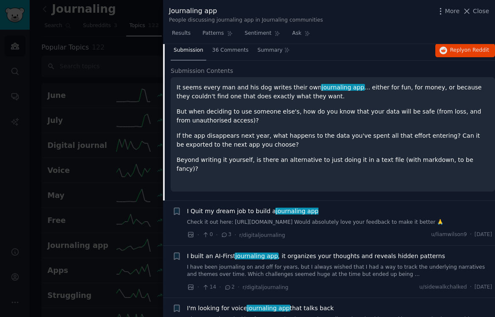
click at [100, 160] on div at bounding box center [247, 158] width 495 height 317
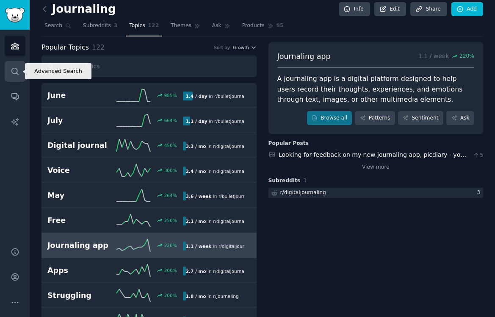
click at [12, 66] on link "Search" at bounding box center [15, 71] width 21 height 21
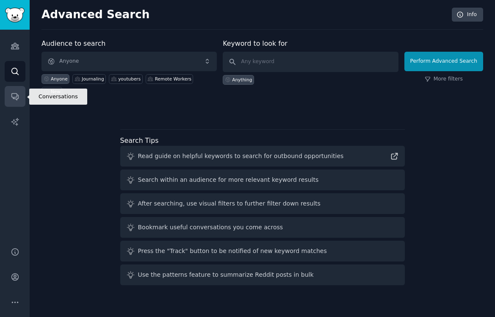
click at [24, 100] on link "Conversations" at bounding box center [15, 96] width 21 height 21
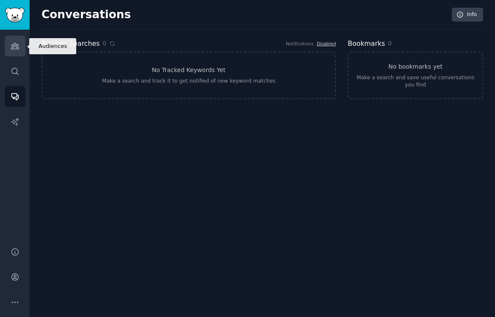
click at [17, 51] on link "Audiences" at bounding box center [15, 46] width 21 height 21
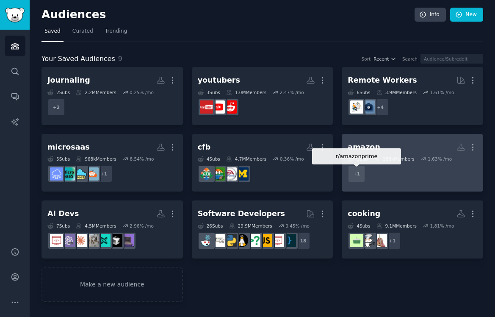
click at [359, 182] on div "+ 1" at bounding box center [357, 174] width 18 height 18
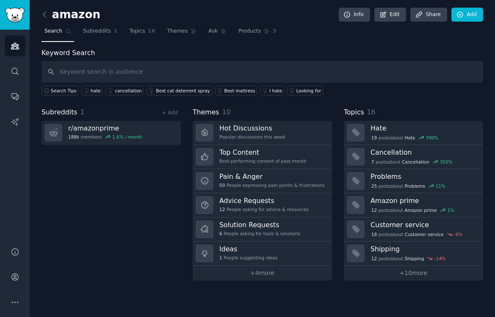
click at [49, 9] on link at bounding box center [46, 15] width 11 height 14
